Goal: Find contact information: Find contact information

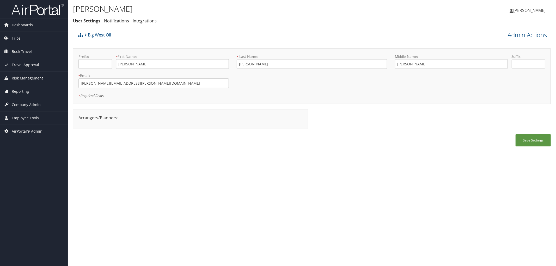
click at [213, 38] on div "Big West Oil" at bounding box center [252, 37] width 350 height 14
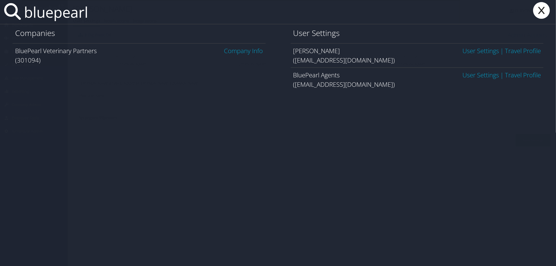
type input "bluepearl"
click at [246, 53] on link "Company Info" at bounding box center [243, 50] width 39 height 9
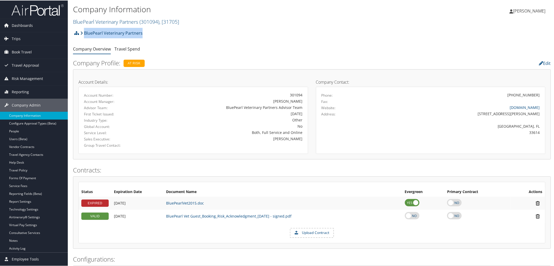
drag, startPoint x: 145, startPoint y: 35, endPoint x: 84, endPoint y: 31, distance: 60.8
click at [84, 31] on div "BluePearl Veterinary Partners Account Structure BluePearl Veterinary Partners (…" at bounding box center [312, 34] width 478 height 14
copy link "BluePearl Veterinary Partners"
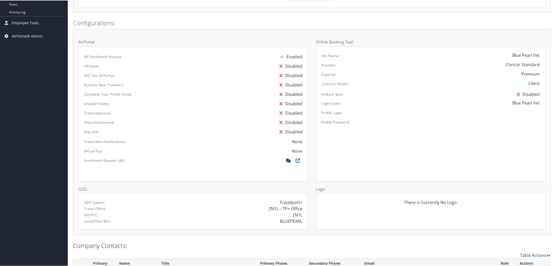
scroll to position [272, 0]
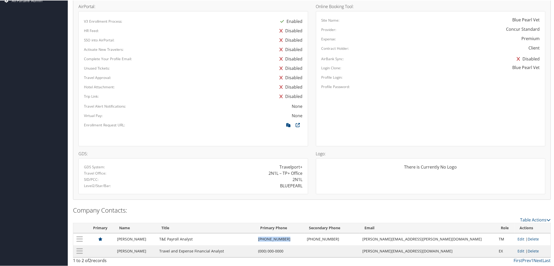
drag, startPoint x: 274, startPoint y: 239, endPoint x: 299, endPoint y: 242, distance: 25.5
click at [299, 242] on td "(813) 560-0043" at bounding box center [279, 239] width 49 height 12
copy td "(813) 560-0043"
click at [186, 33] on div "HR Feed: Disabled" at bounding box center [193, 30] width 226 height 9
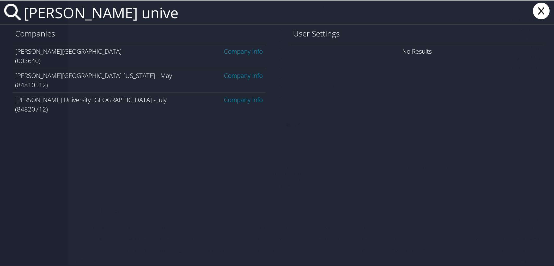
type input "troy unive"
click at [247, 52] on link "Company Info" at bounding box center [243, 50] width 39 height 9
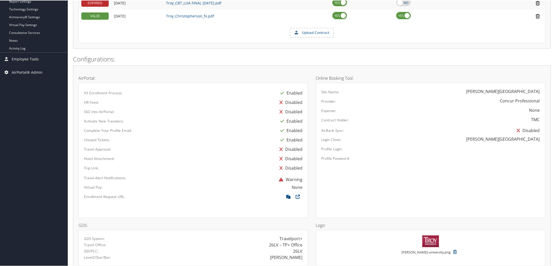
scroll to position [128, 0]
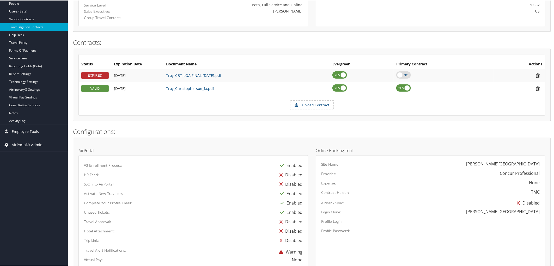
click at [37, 28] on link "Travel Agency Contacts" at bounding box center [34, 27] width 68 height 8
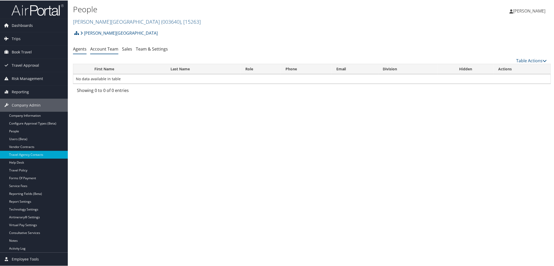
click at [103, 51] on link "Account Team" at bounding box center [104, 49] width 28 height 6
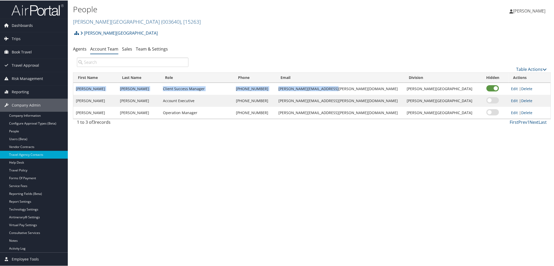
drag, startPoint x: 76, startPoint y: 88, endPoint x: 360, endPoint y: 90, distance: 284.5
click at [360, 90] on tr "[PERSON_NAME] Client Success Manager [PHONE_NUMBER] [PERSON_NAME][EMAIL_ADDRESS…" at bounding box center [311, 88] width 477 height 12
copy tr "[PERSON_NAME] Client Success Manager [PHONE_NUMBER] [PERSON_NAME][EMAIL_ADDRESS…"
click at [83, 21] on link "[PERSON_NAME][GEOGRAPHIC_DATA] ( 003640 ) , [ 15263 ]" at bounding box center [137, 21] width 128 height 7
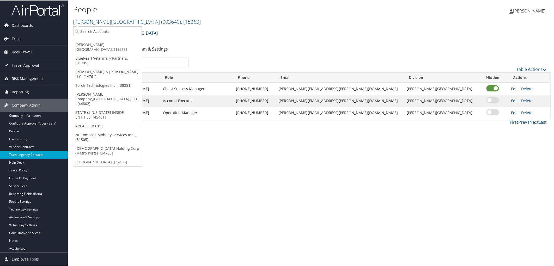
click at [186, 165] on div "People [PERSON_NAME][GEOGRAPHIC_DATA] ( 003640 ) , [ 15263 ] [PERSON_NAME] Univ…" at bounding box center [312, 133] width 488 height 266
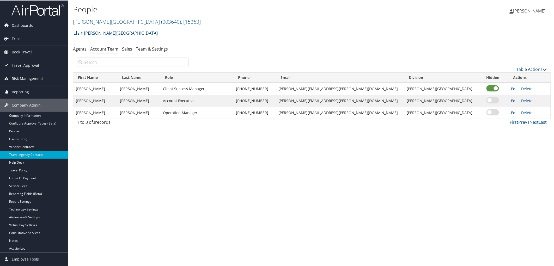
click at [95, 32] on link "[PERSON_NAME][GEOGRAPHIC_DATA]" at bounding box center [118, 32] width 77 height 10
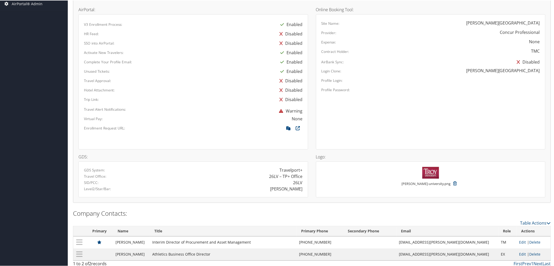
scroll to position [272, 0]
